Goal: Information Seeking & Learning: Learn about a topic

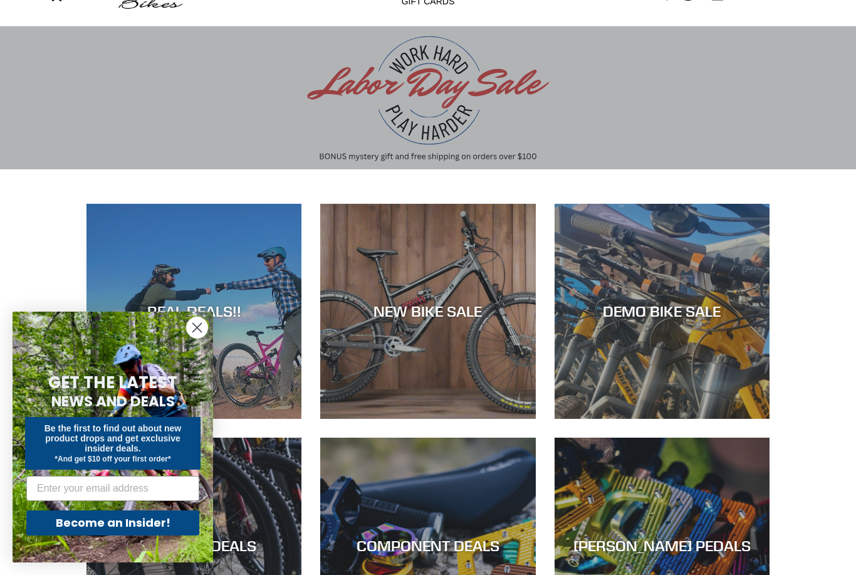
click at [196, 327] on icon "Close dialog" at bounding box center [197, 327] width 9 height 9
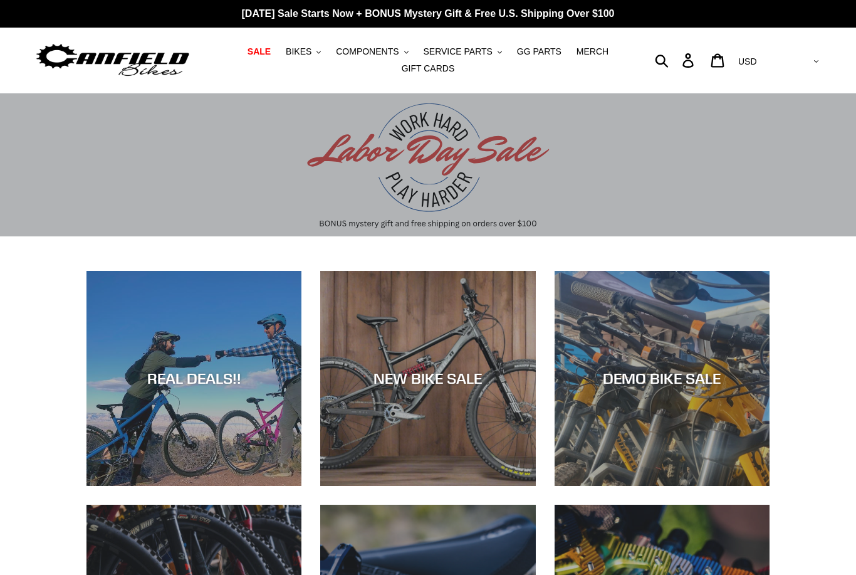
click at [362, 52] on span "COMPONENTS" at bounding box center [367, 51] width 63 height 11
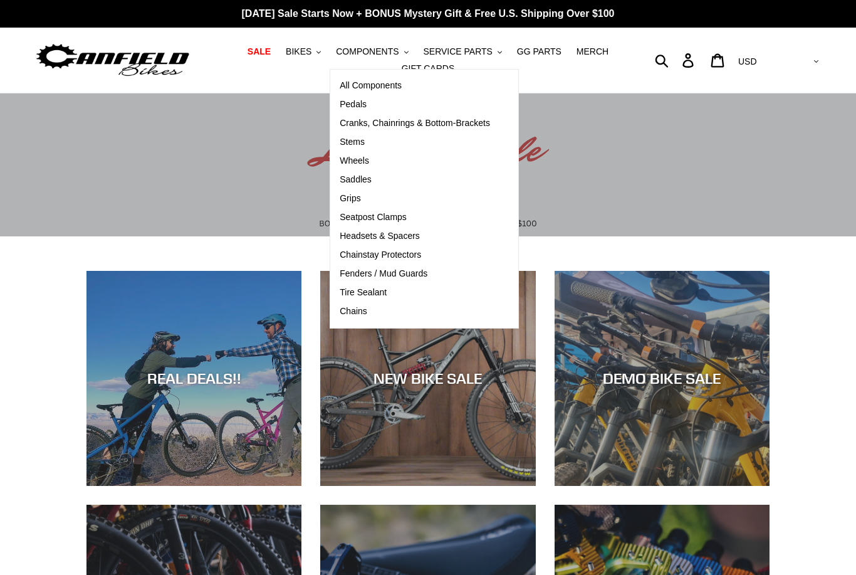
click at [421, 129] on span "Cranks, Chainrings & Bottom-Brackets" at bounding box center [415, 123] width 150 height 11
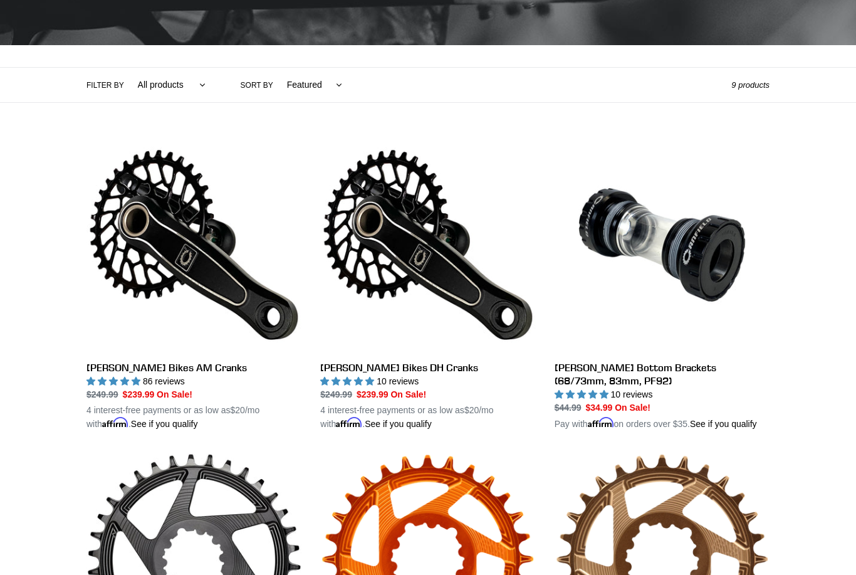
scroll to position [236, 0]
click at [618, 369] on link "Canfield Bottom Brackets (68/73mm, 83mm, PF92)" at bounding box center [662, 283] width 215 height 293
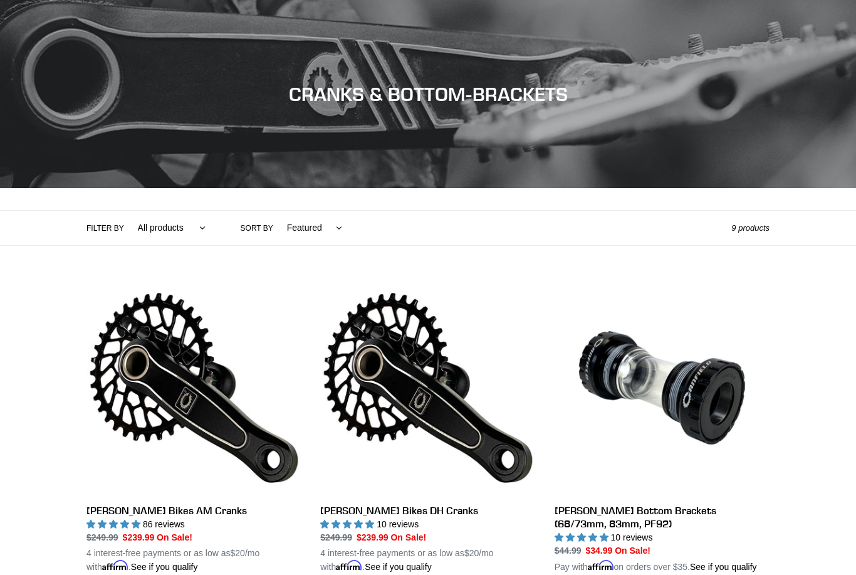
scroll to position [276, 0]
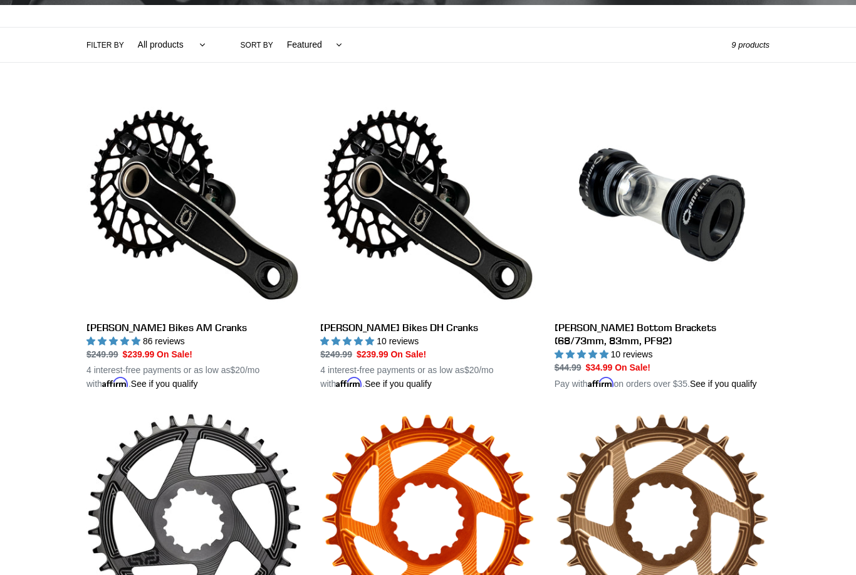
click at [92, 324] on link "Canfield Bikes AM Cranks" at bounding box center [194, 243] width 215 height 293
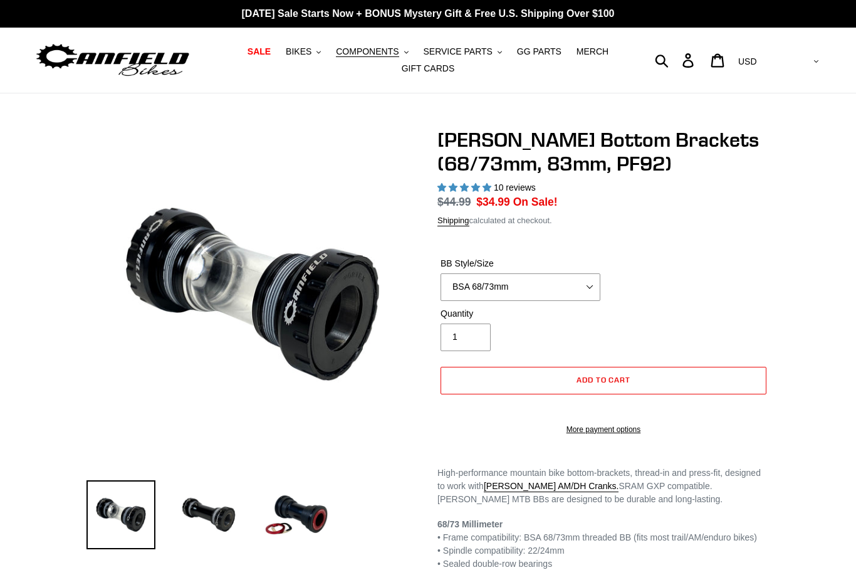
select select "highest-rating"
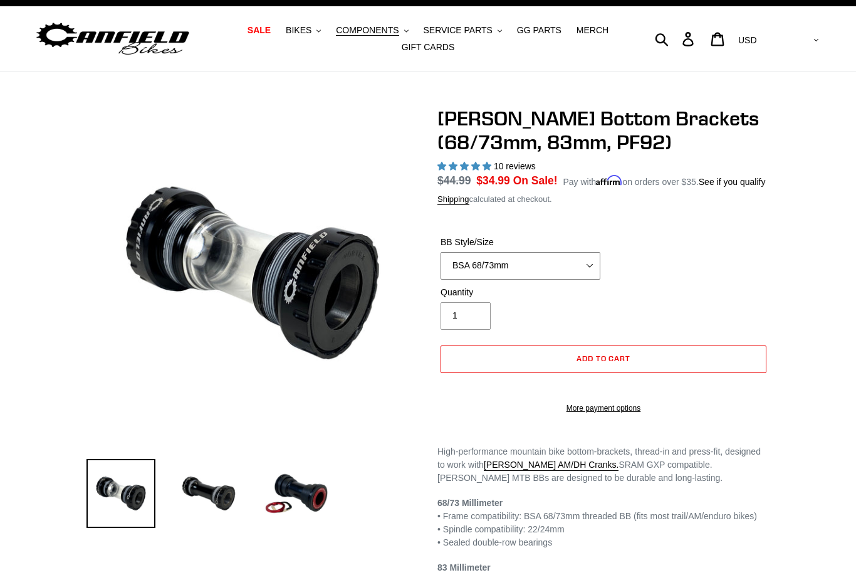
click at [499, 271] on select "BSA 68/73mm BSA 83mm PF92" at bounding box center [521, 266] width 160 height 28
select select "PF92"
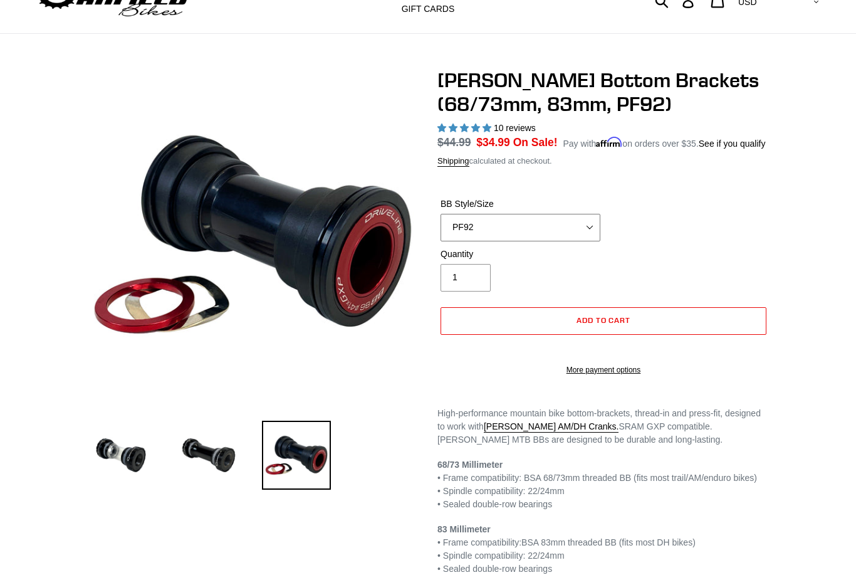
scroll to position [28, 0]
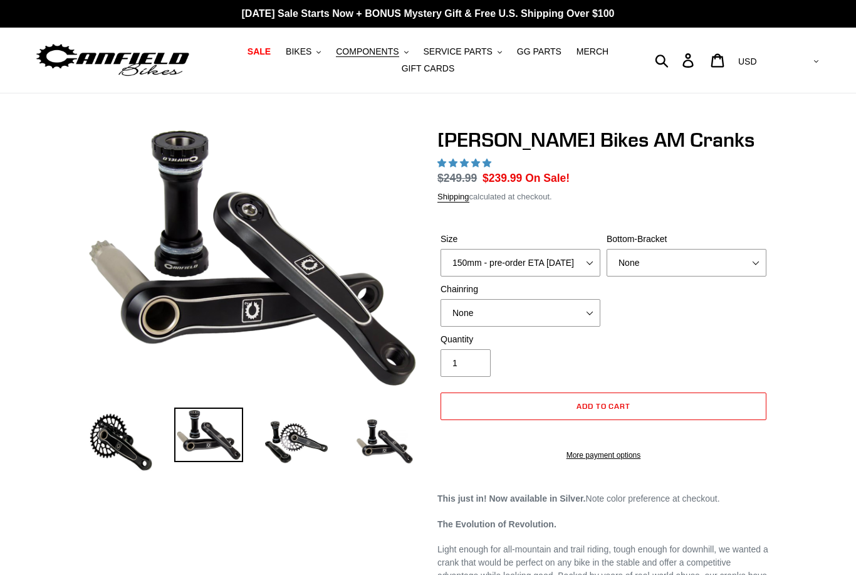
select select "highest-rating"
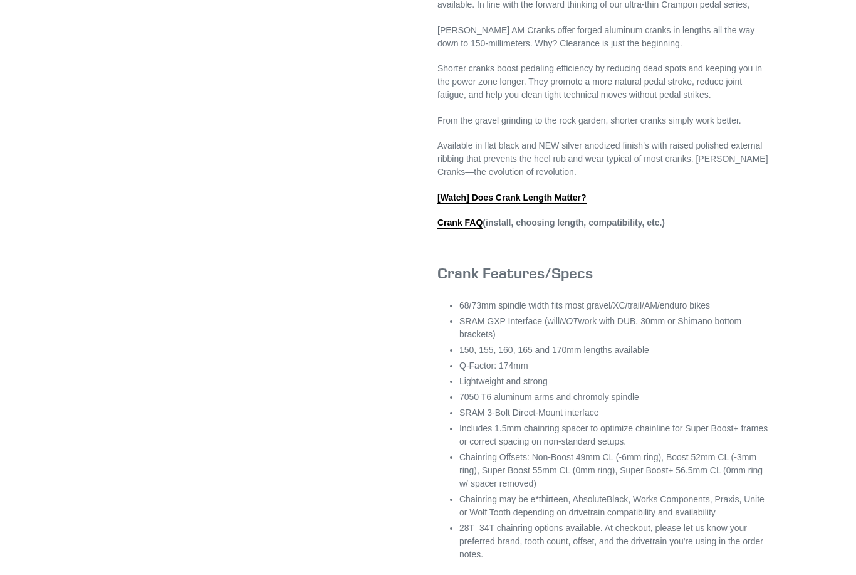
scroll to position [646, 0]
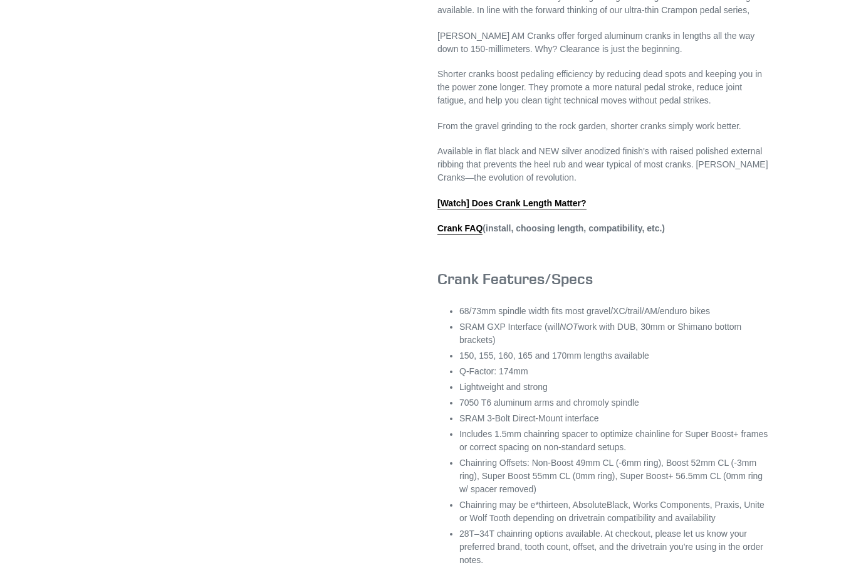
click at [454, 234] on link "Crank FAQ" at bounding box center [460, 228] width 45 height 11
